Goal: Obtain resource: Download file/media

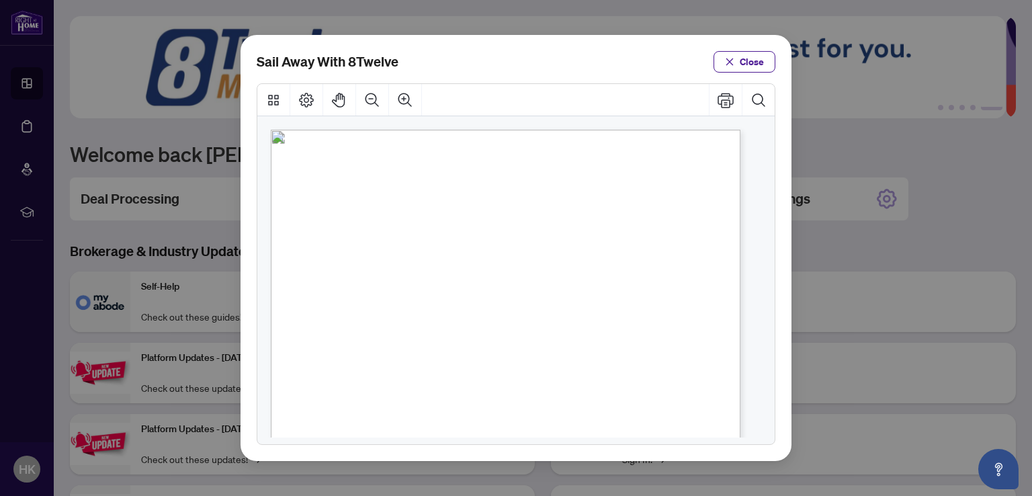
scroll to position [85, 0]
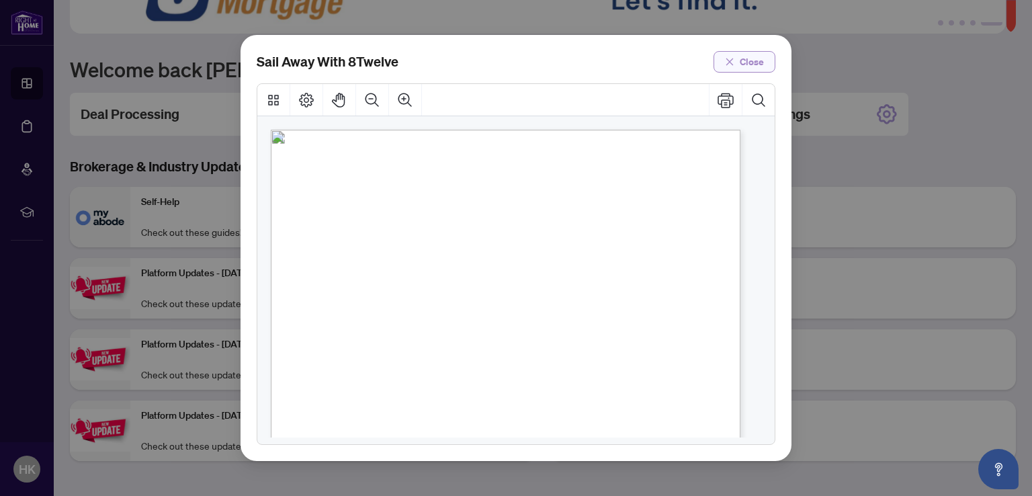
click at [731, 65] on icon "close" at bounding box center [729, 61] width 9 height 9
